Goal: Task Accomplishment & Management: Use online tool/utility

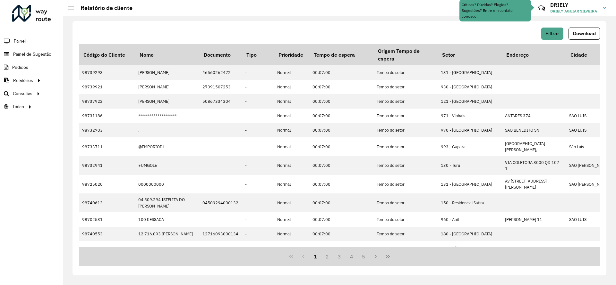
click at [30, 53] on span "Painel de Sugestão" at bounding box center [32, 54] width 38 height 7
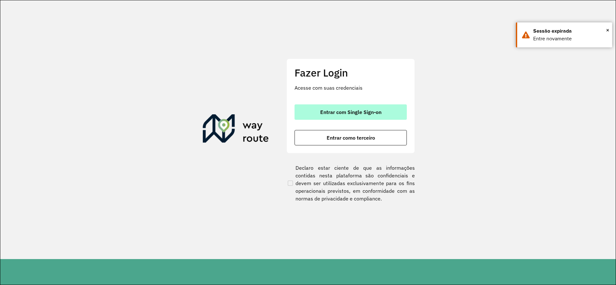
click at [345, 110] on span "Entrar com Single Sign-on" at bounding box center [350, 112] width 61 height 5
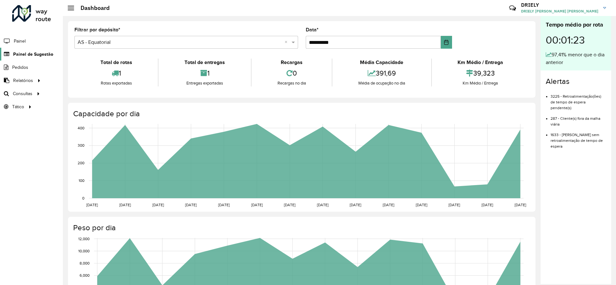
click at [47, 58] on link "Painel de Sugestão" at bounding box center [26, 54] width 53 height 13
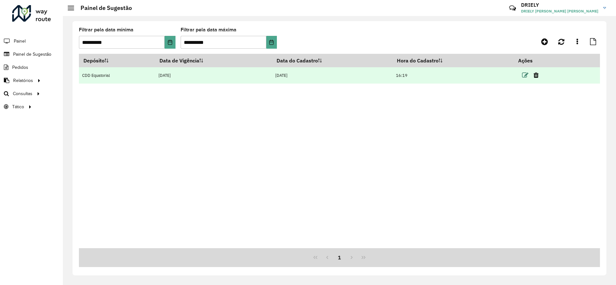
click at [524, 76] on icon at bounding box center [525, 75] width 6 height 6
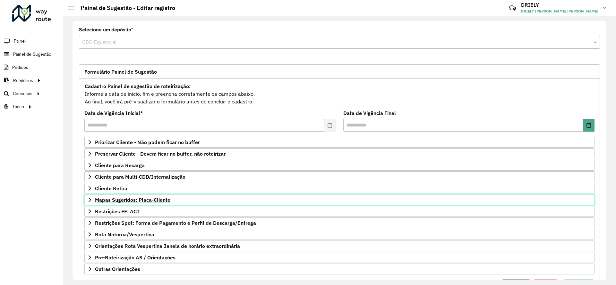
click at [152, 199] on span "Mapas Sugeridos: Placa-Cliente" at bounding box center [132, 200] width 75 height 5
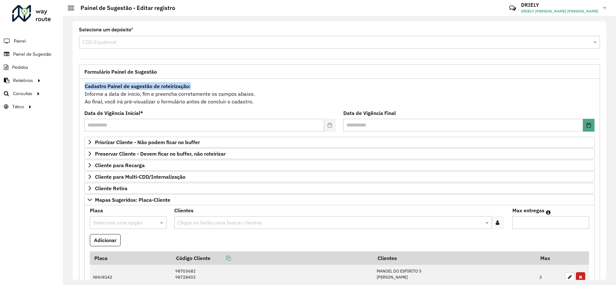
drag, startPoint x: 606, startPoint y: 83, endPoint x: 606, endPoint y: 76, distance: 6.4
click at [606, 76] on div "**********" at bounding box center [339, 150] width 553 height 269
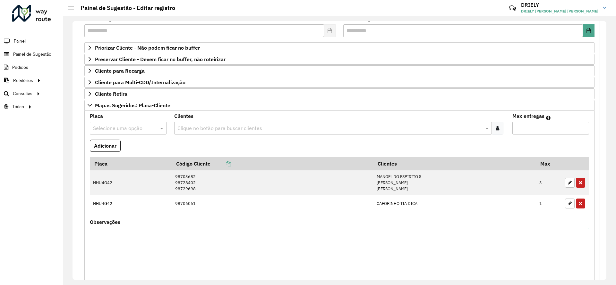
scroll to position [96, 0]
